Goal: Information Seeking & Learning: Learn about a topic

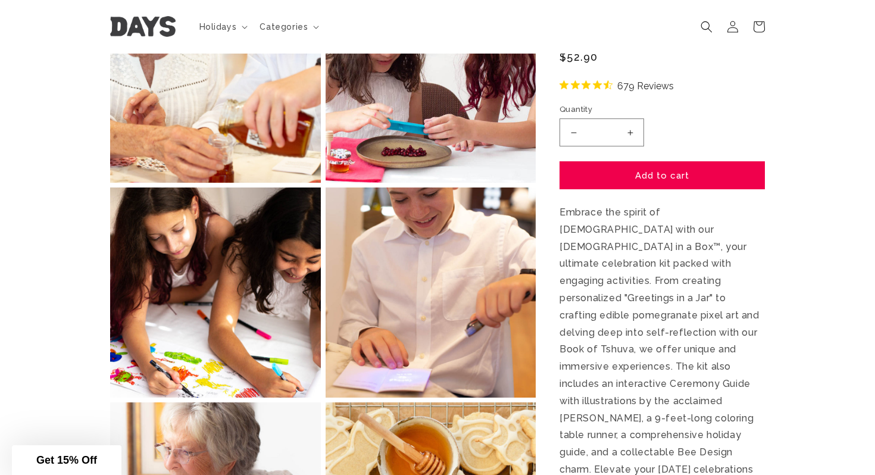
scroll to position [1034, 0]
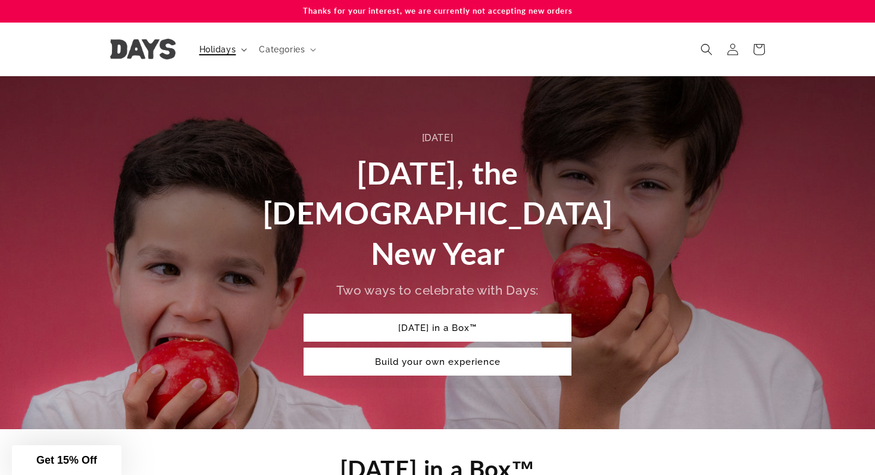
click at [222, 47] on span "Holidays" at bounding box center [217, 49] width 37 height 11
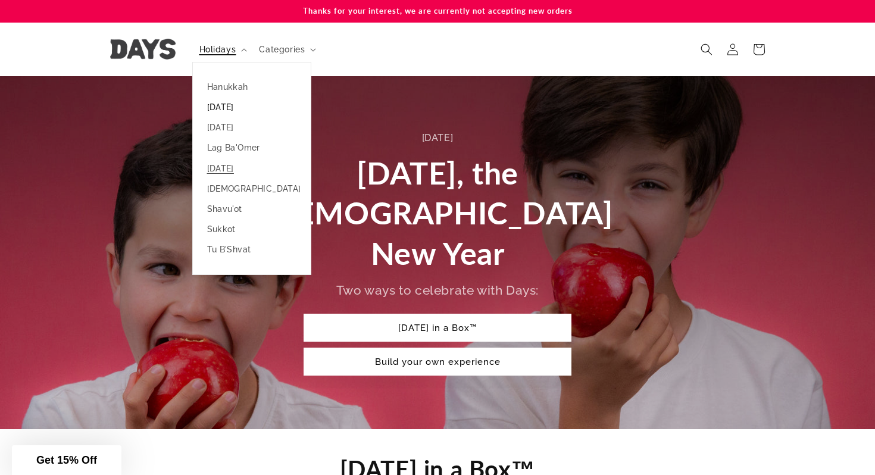
click at [225, 104] on link "[DATE]" at bounding box center [252, 107] width 118 height 20
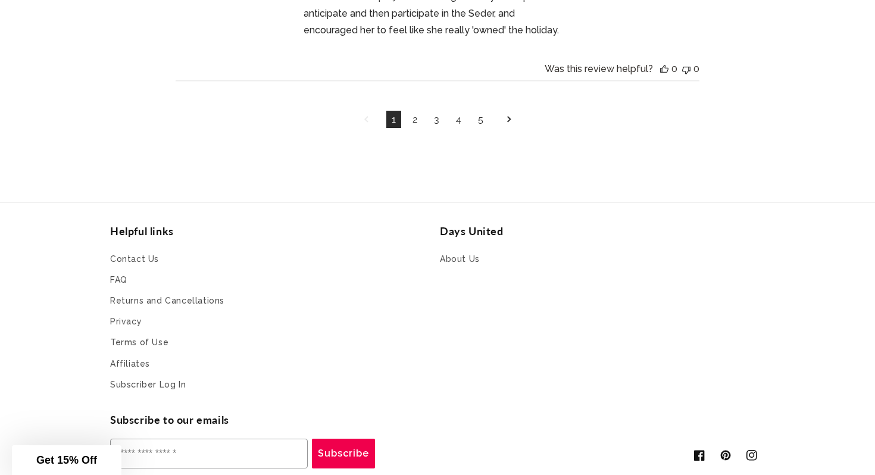
scroll to position [4665, 0]
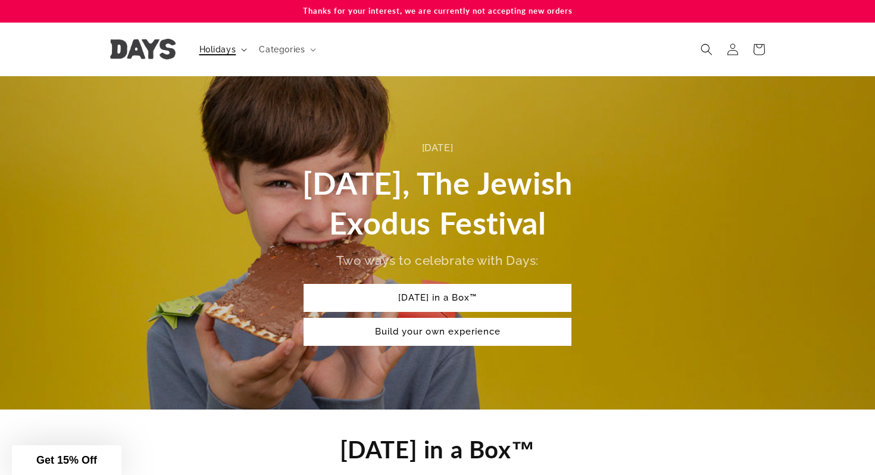
click at [226, 52] on span "Holidays" at bounding box center [217, 49] width 37 height 11
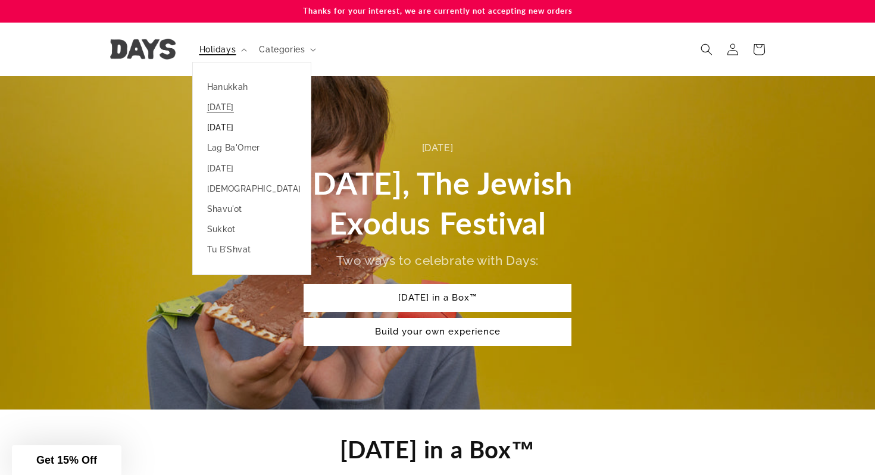
click at [223, 130] on link "[DATE]" at bounding box center [252, 127] width 118 height 20
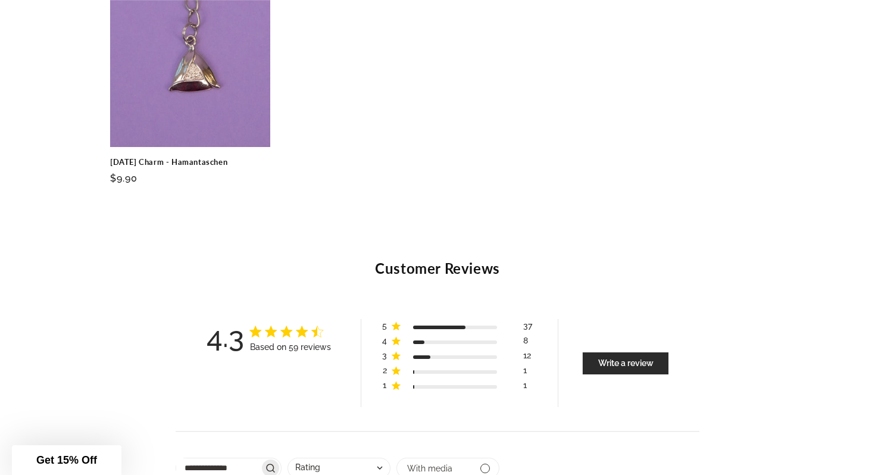
scroll to position [2721, 0]
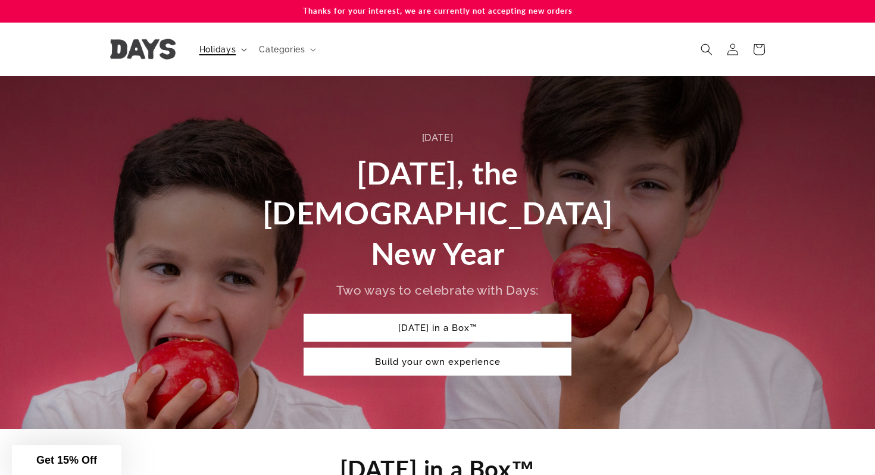
click at [227, 51] on span "Holidays" at bounding box center [217, 49] width 37 height 11
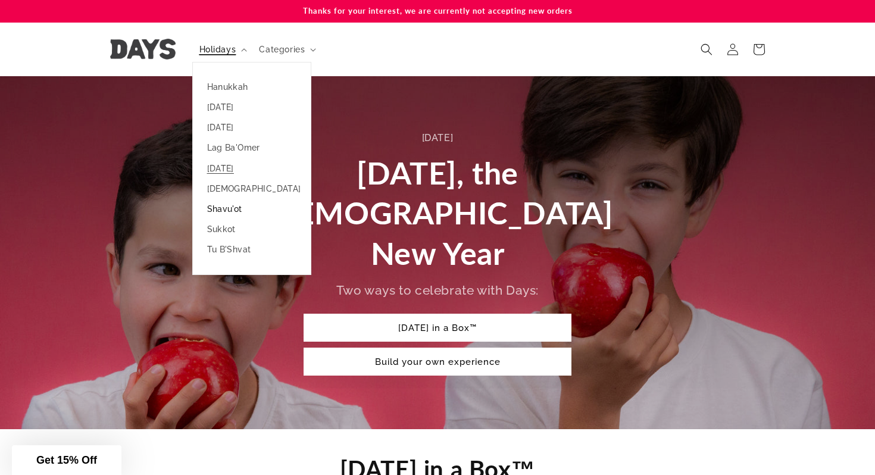
click at [218, 211] on link "Shavu'ot" at bounding box center [252, 209] width 118 height 20
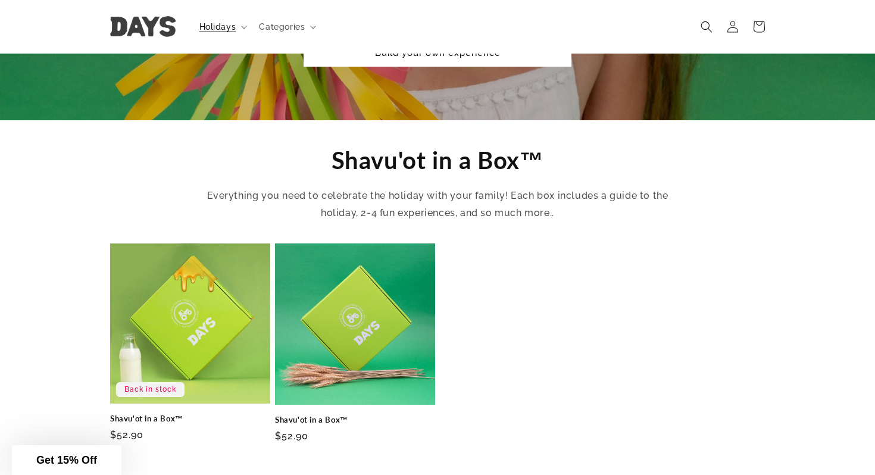
scroll to position [140, 0]
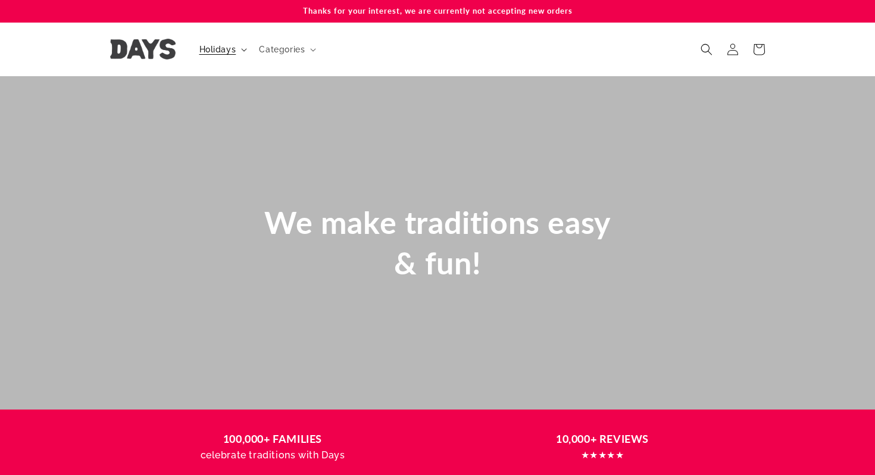
click at [223, 49] on span "Holidays" at bounding box center [217, 49] width 37 height 11
click at [275, 49] on span "Categories" at bounding box center [282, 49] width 46 height 11
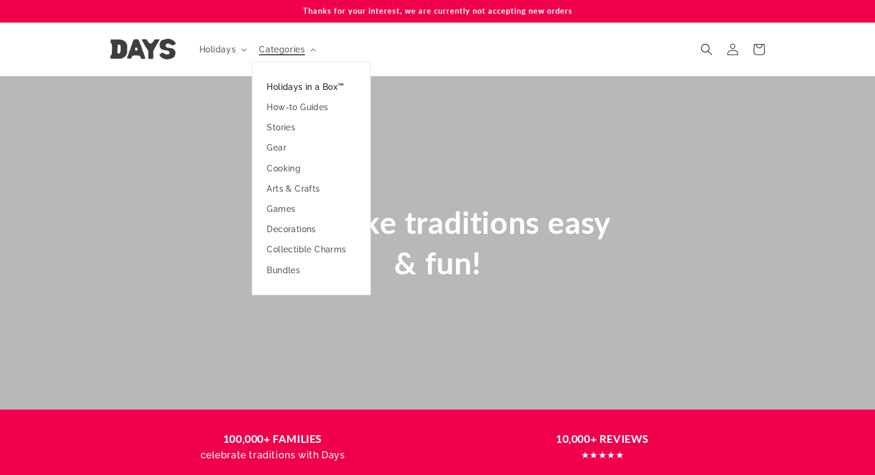
click at [281, 84] on link "Holidays in a Box™" at bounding box center [311, 87] width 118 height 20
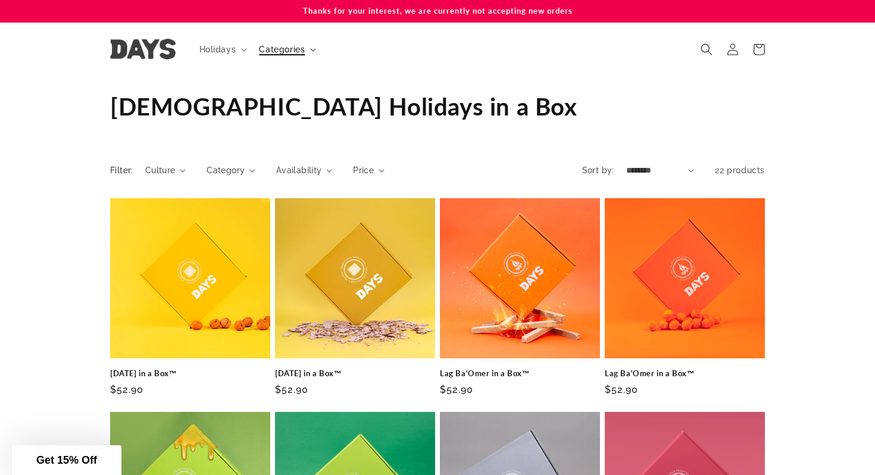
click at [274, 45] on span "Categories" at bounding box center [282, 49] width 46 height 11
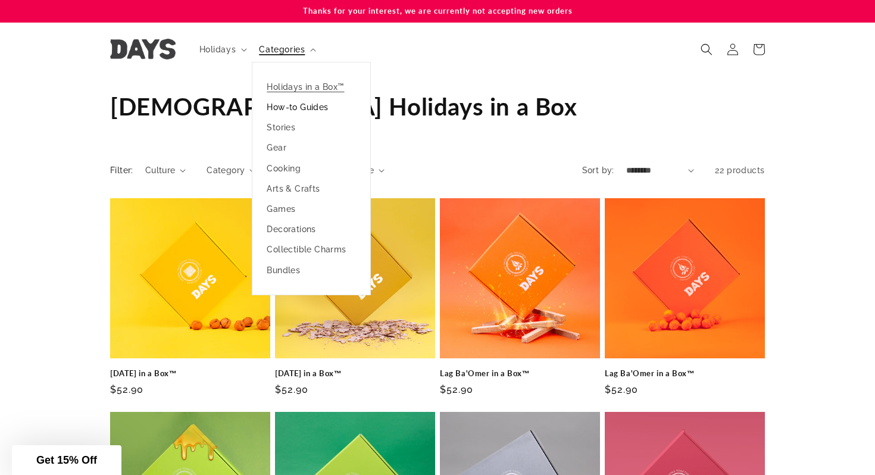
click at [279, 111] on link "How-to Guides" at bounding box center [311, 107] width 118 height 20
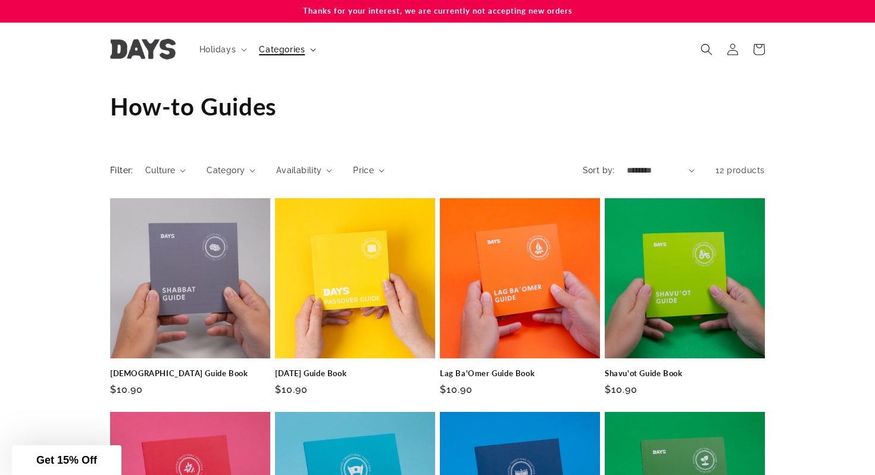
click at [296, 48] on span "Categories" at bounding box center [282, 49] width 46 height 11
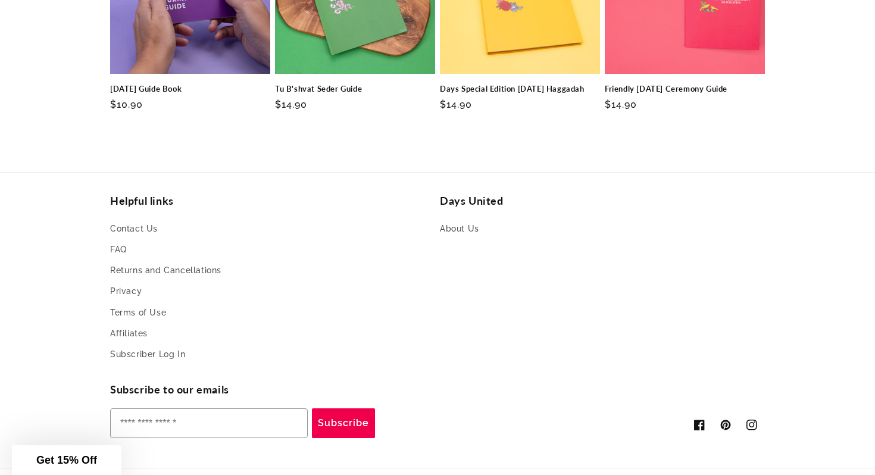
scroll to position [790, 0]
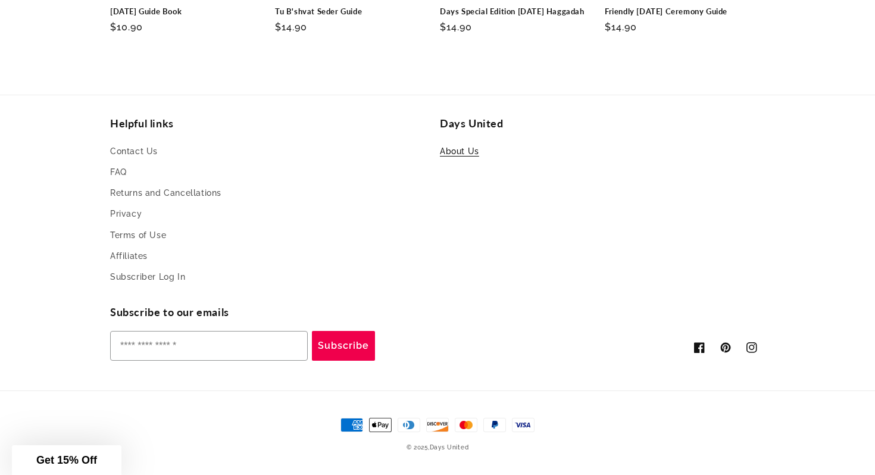
click at [449, 151] on link "About Us" at bounding box center [459, 153] width 39 height 18
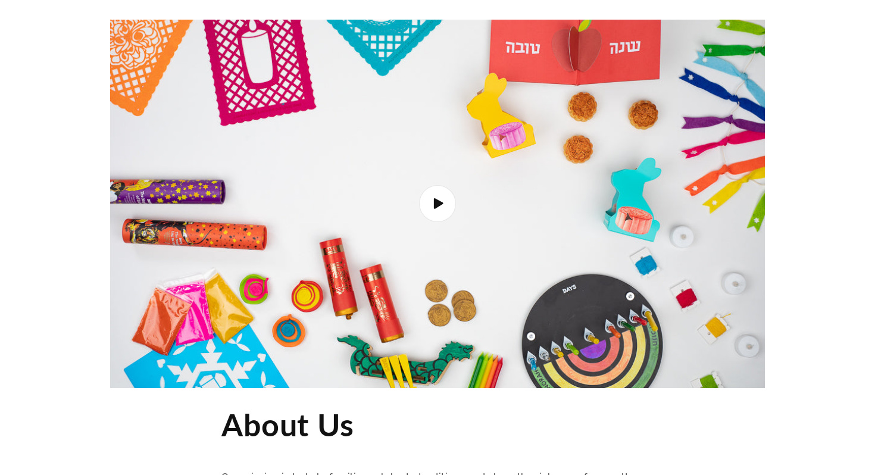
scroll to position [398, 0]
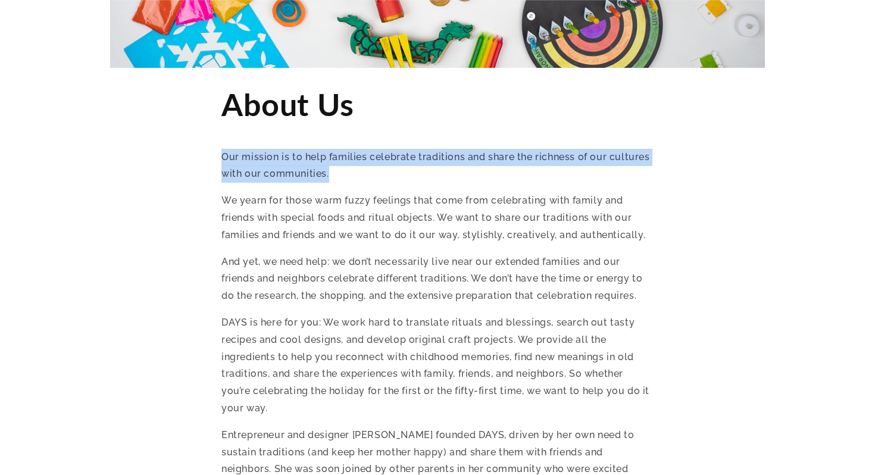
drag, startPoint x: 220, startPoint y: 157, endPoint x: 332, endPoint y: 178, distance: 113.9
click at [332, 178] on section "About Us Our mission is to help families celebrate traditions and share the ric…" at bounding box center [437, 308] width 875 height 480
copy p "Our mission is to help families celebrate traditions and share the richness of …"
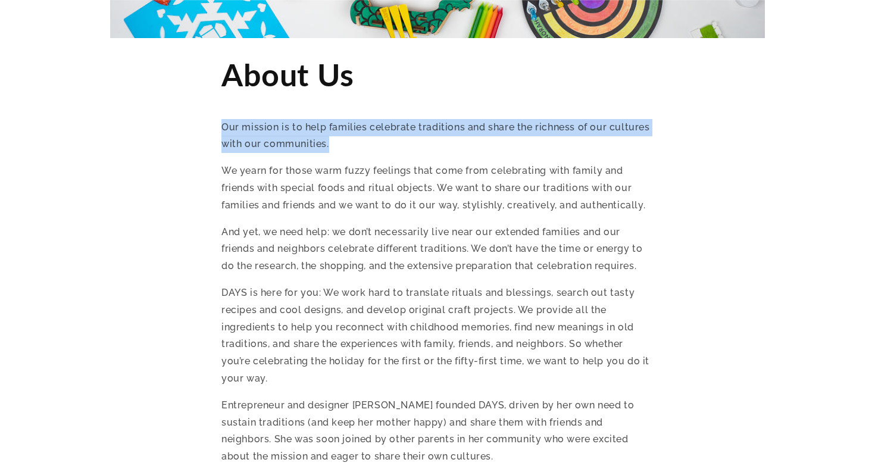
scroll to position [432, 0]
